Goal: Task Accomplishment & Management: Use online tool/utility

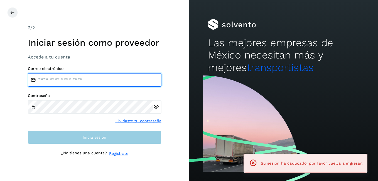
type input "**********"
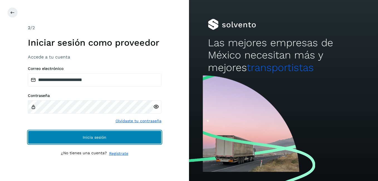
click at [115, 138] on button "Inicia sesión" at bounding box center [94, 136] width 133 height 13
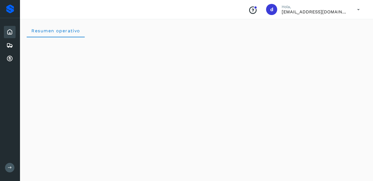
click at [13, 34] on icon at bounding box center [9, 32] width 7 height 7
click at [10, 34] on icon at bounding box center [9, 32] width 7 height 7
click at [9, 49] on div "Embarques" at bounding box center [10, 45] width 12 height 12
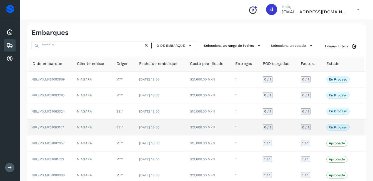
click at [43, 127] on span "NBL/MX.MX51083157" at bounding box center [47, 127] width 33 height 4
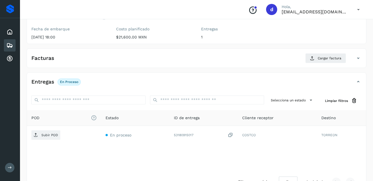
scroll to position [84, 0]
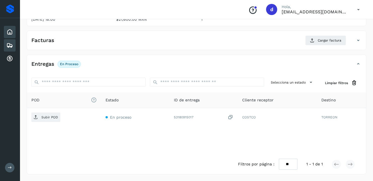
click at [12, 33] on icon at bounding box center [9, 32] width 7 height 7
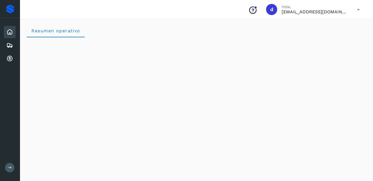
click at [12, 29] on icon at bounding box center [9, 32] width 7 height 7
click at [10, 33] on icon at bounding box center [9, 32] width 7 height 7
click at [10, 35] on icon at bounding box center [9, 32] width 7 height 7
click at [10, 45] on icon at bounding box center [9, 45] width 7 height 7
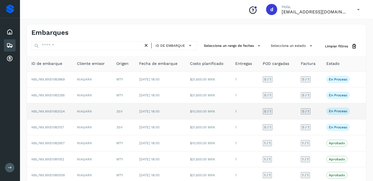
click at [39, 110] on span "NBL/MX.MX51083024" at bounding box center [47, 111] width 33 height 4
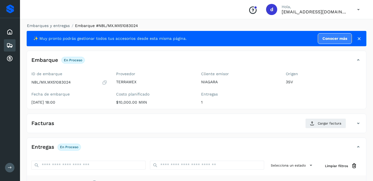
scroll to position [1, 0]
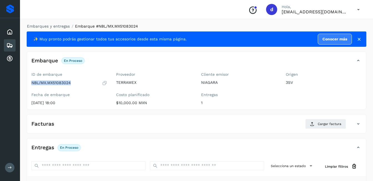
drag, startPoint x: 26, startPoint y: 84, endPoint x: 85, endPoint y: 87, distance: 59.8
click at [85, 87] on div "Embarques y entregas Embarque #NBL/MX.MX51083024 ✨ Muy pronto podrás gestionar …" at bounding box center [196, 140] width 353 height 247
drag, startPoint x: 85, startPoint y: 87, endPoint x: 104, endPoint y: 83, distance: 19.2
click at [104, 83] on icon at bounding box center [104, 83] width 5 height 6
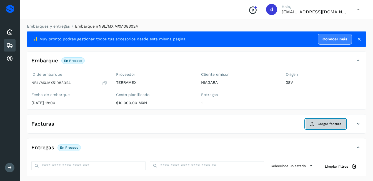
click at [324, 121] on button "Cargar factura" at bounding box center [326, 124] width 41 height 10
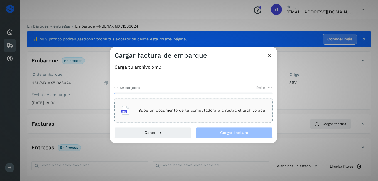
click at [151, 112] on p "Sube un documento de tu computadora o arrastra el archivo aquí" at bounding box center [202, 110] width 128 height 5
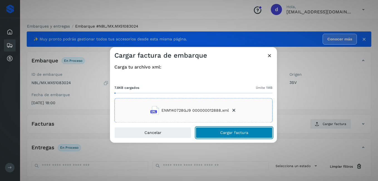
click at [225, 133] on span "Cargar factura" at bounding box center [234, 133] width 28 height 4
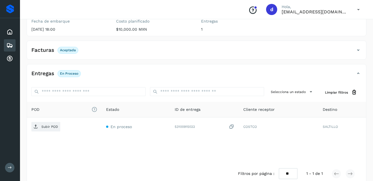
scroll to position [83, 0]
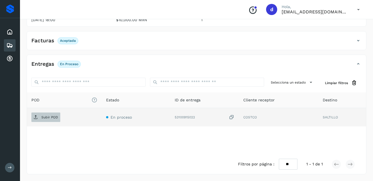
click at [50, 116] on p "Subir POD" at bounding box center [49, 117] width 17 height 4
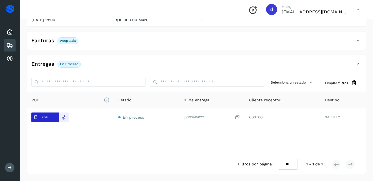
click at [53, 116] on button "PDF" at bounding box center [45, 116] width 28 height 9
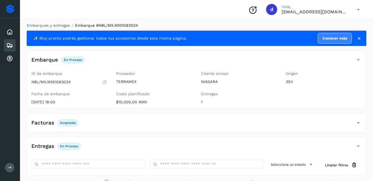
scroll to position [0, 0]
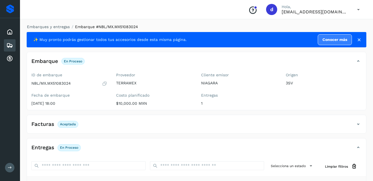
click at [10, 45] on icon at bounding box center [9, 45] width 7 height 7
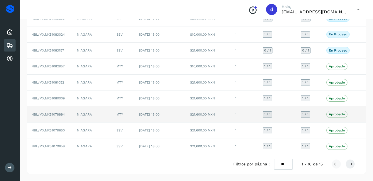
scroll to position [49, 0]
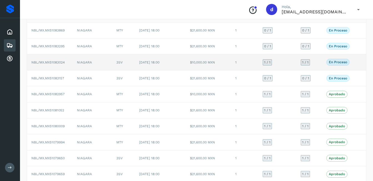
click at [54, 63] on span "NBL/MX.MX51083024" at bounding box center [47, 62] width 33 height 4
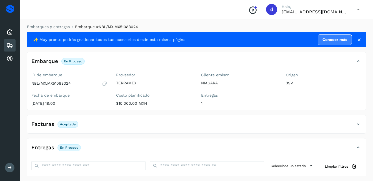
click at [6, 45] on icon at bounding box center [9, 45] width 7 height 7
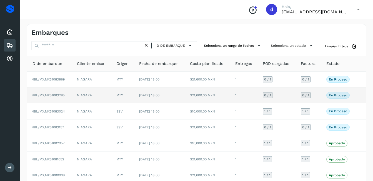
click at [46, 94] on span "NBL/MX.MX51083295" at bounding box center [47, 95] width 33 height 4
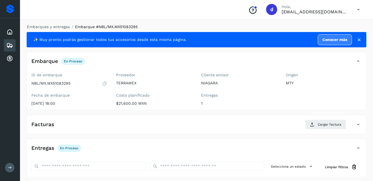
click at [106, 83] on icon at bounding box center [104, 84] width 5 height 6
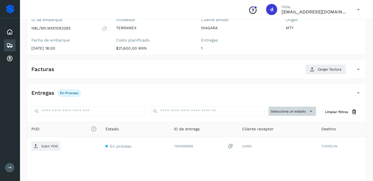
scroll to position [56, 0]
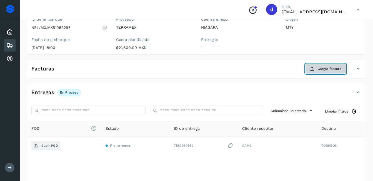
click at [324, 70] on span "Cargar factura" at bounding box center [330, 68] width 24 height 5
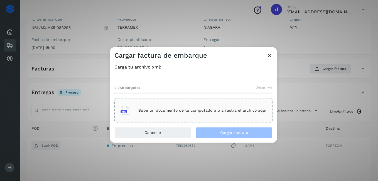
click at [144, 109] on p "Sube un documento de tu computadora o arrastra el archivo aquí" at bounding box center [202, 110] width 128 height 5
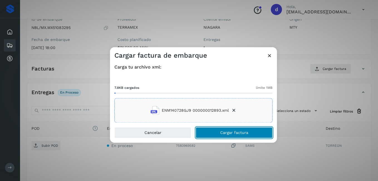
click at [234, 133] on span "Cargar factura" at bounding box center [234, 133] width 28 height 4
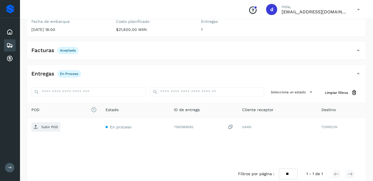
scroll to position [83, 0]
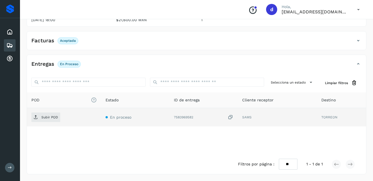
click at [36, 112] on td "Subir POD" at bounding box center [64, 117] width 74 height 18
click at [46, 118] on p "Subir POD" at bounding box center [49, 117] width 17 height 4
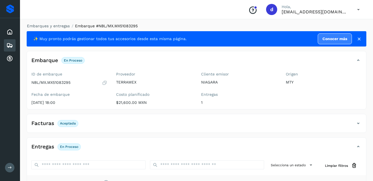
scroll to position [0, 0]
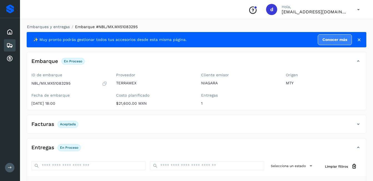
click at [8, 44] on icon at bounding box center [9, 45] width 7 height 7
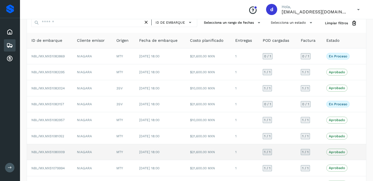
scroll to position [28, 0]
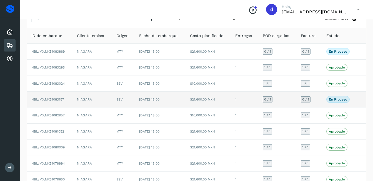
click at [54, 101] on span "NBL/MX.MX51083157" at bounding box center [47, 99] width 33 height 4
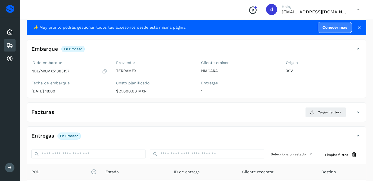
scroll to position [1, 0]
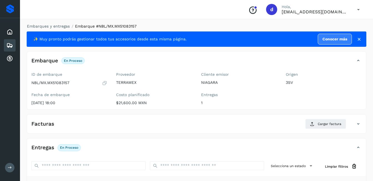
click at [104, 83] on icon at bounding box center [104, 83] width 5 height 6
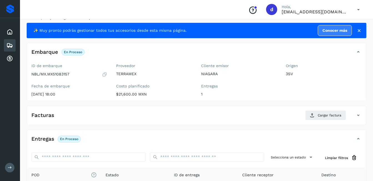
scroll to position [0, 0]
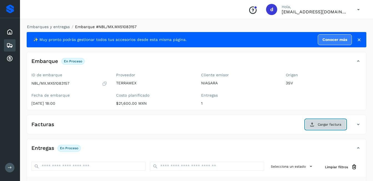
click at [330, 128] on button "Cargar factura" at bounding box center [326, 124] width 41 height 10
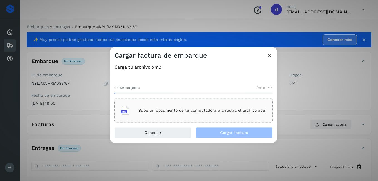
click at [200, 113] on div "Sube un documento de tu computadora o arrastra el archivo aquí" at bounding box center [193, 110] width 146 height 15
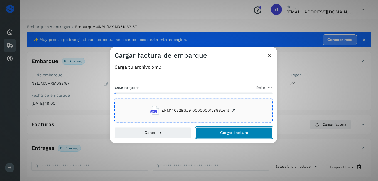
click at [238, 133] on span "Cargar factura" at bounding box center [234, 133] width 28 height 4
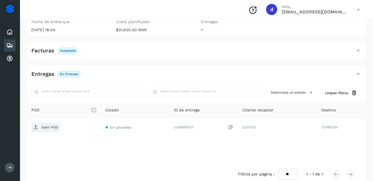
scroll to position [83, 0]
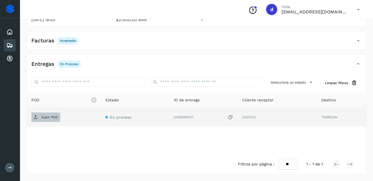
click at [50, 115] on p "Subir POD" at bounding box center [49, 117] width 17 height 4
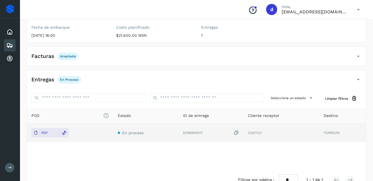
scroll to position [56, 0]
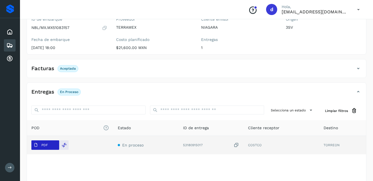
click at [42, 146] on p "PDF" at bounding box center [44, 145] width 6 height 4
click at [49, 146] on span "PDF" at bounding box center [40, 144] width 19 height 9
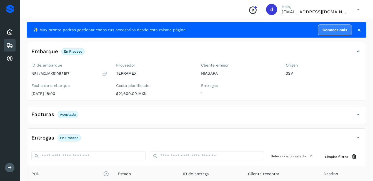
scroll to position [0, 0]
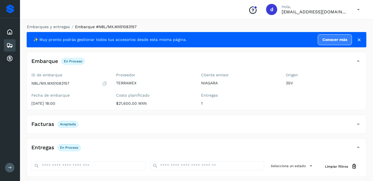
click at [63, 125] on p "Aceptada" at bounding box center [68, 124] width 16 height 4
click at [66, 123] on p "Aceptada" at bounding box center [68, 124] width 16 height 4
click at [38, 124] on h4 "Facturas" at bounding box center [42, 124] width 23 height 6
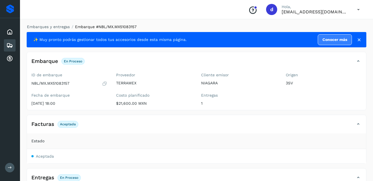
click at [39, 159] on td "Aceptada" at bounding box center [196, 156] width 339 height 14
click at [40, 156] on span "Aceptada" at bounding box center [45, 156] width 18 height 4
click at [40, 154] on span "Aceptada" at bounding box center [45, 156] width 18 height 4
click at [38, 140] on span "Estado" at bounding box center [37, 141] width 13 height 6
click at [39, 156] on span "Aceptada" at bounding box center [45, 156] width 18 height 4
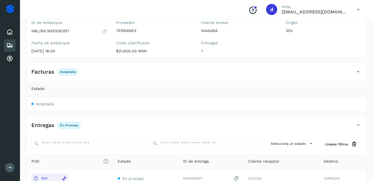
scroll to position [56, 0]
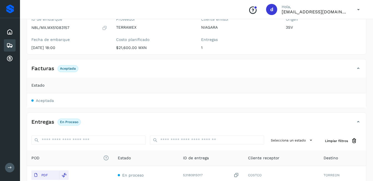
click at [38, 100] on span "Aceptada" at bounding box center [45, 100] width 18 height 4
click at [40, 100] on span "Aceptada" at bounding box center [45, 100] width 18 height 4
click at [42, 102] on span "Aceptada" at bounding box center [45, 100] width 18 height 4
click at [41, 102] on span "Aceptada" at bounding box center [45, 100] width 18 height 4
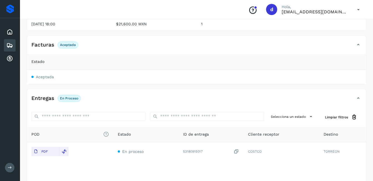
scroll to position [111, 0]
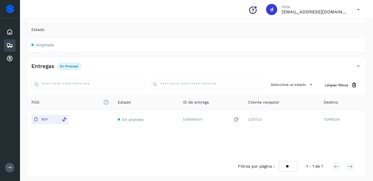
click at [40, 43] on span "Aceptada" at bounding box center [45, 45] width 18 height 4
click at [44, 44] on span "Aceptada" at bounding box center [45, 45] width 18 height 4
click at [31, 44] on td "Aceptada" at bounding box center [196, 45] width 339 height 14
drag, startPoint x: 40, startPoint y: 43, endPoint x: 41, endPoint y: 46, distance: 3.1
click at [40, 43] on span "Aceptada" at bounding box center [45, 45] width 18 height 4
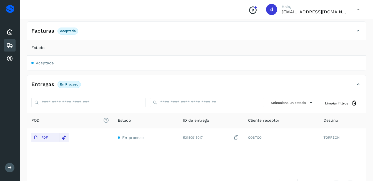
scroll to position [83, 0]
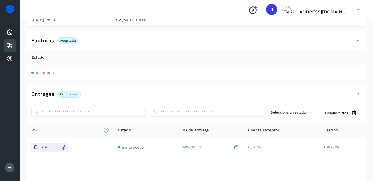
click at [37, 58] on span "Estado" at bounding box center [37, 57] width 13 height 6
click at [67, 42] on p "Aceptada" at bounding box center [68, 41] width 16 height 4
click at [44, 43] on h4 "Facturas" at bounding box center [42, 41] width 23 height 6
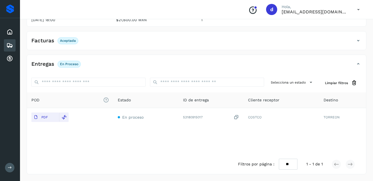
click at [44, 38] on h4 "Facturas" at bounding box center [42, 41] width 23 height 6
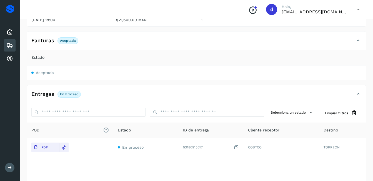
click at [34, 70] on td "Aceptada" at bounding box center [196, 72] width 339 height 14
click at [36, 57] on span "Estado" at bounding box center [37, 57] width 13 height 6
click at [73, 41] on p "Aceptada" at bounding box center [68, 41] width 16 height 4
click at [44, 74] on span "Aceptada" at bounding box center [45, 72] width 18 height 4
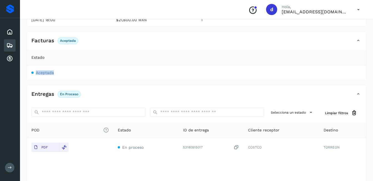
click at [44, 74] on span "Aceptada" at bounding box center [45, 72] width 18 height 4
click at [43, 73] on span "Aceptada" at bounding box center [45, 72] width 18 height 4
click at [35, 74] on span "Aceptada" at bounding box center [42, 72] width 23 height 4
click at [32, 73] on span at bounding box center [32, 72] width 2 height 2
click at [39, 73] on span "Aceptada" at bounding box center [45, 72] width 18 height 4
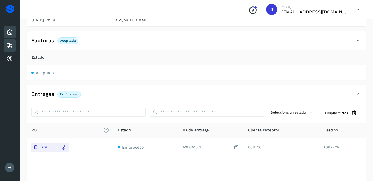
click at [9, 32] on icon at bounding box center [9, 32] width 7 height 7
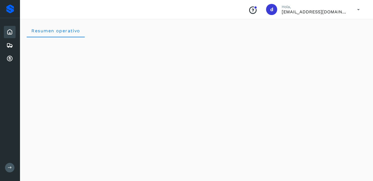
click at [16, 48] on div "Inicio Embarques Cuentas por cobrar" at bounding box center [10, 45] width 20 height 54
click at [13, 46] on icon at bounding box center [9, 45] width 7 height 7
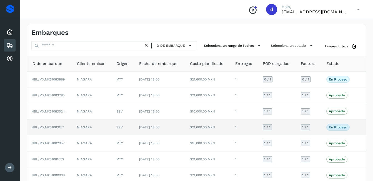
click at [62, 128] on span "NBL/MX.MX51083157" at bounding box center [47, 127] width 33 height 4
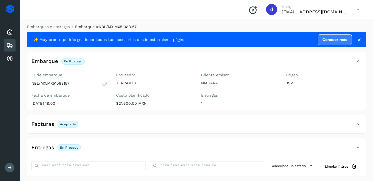
click at [48, 125] on h4 "Facturas" at bounding box center [42, 124] width 23 height 6
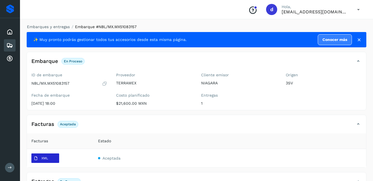
click at [46, 160] on p "XML" at bounding box center [44, 158] width 7 height 4
click at [11, 36] on div "Inicio" at bounding box center [10, 32] width 12 height 12
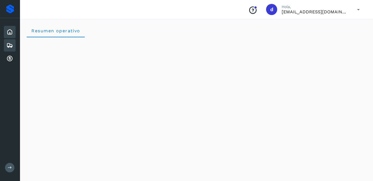
click at [9, 44] on icon at bounding box center [9, 45] width 7 height 7
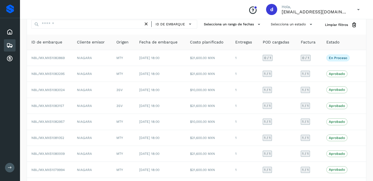
scroll to position [28, 0]
